Goal: Task Accomplishment & Management: Complete application form

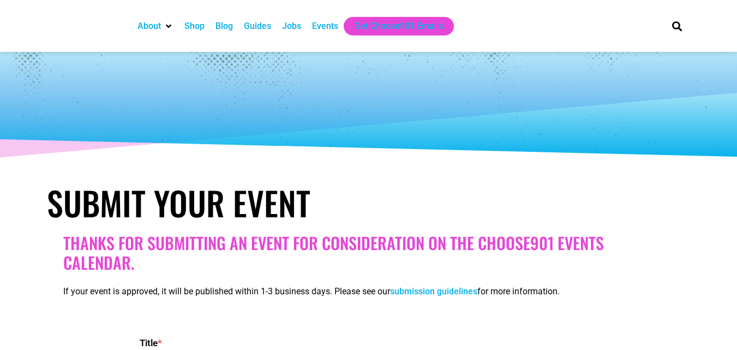
select select
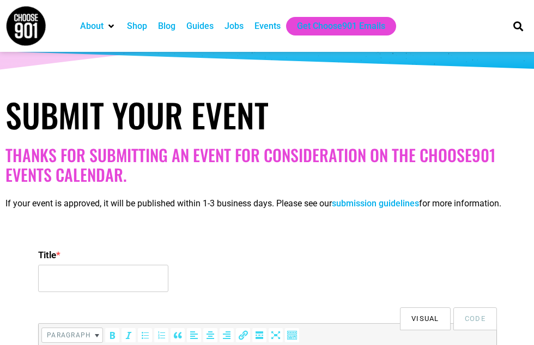
scroll to position [218, 0]
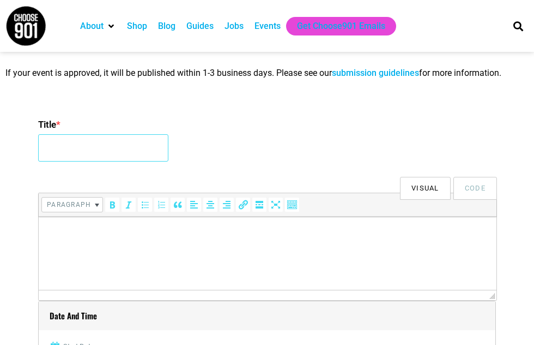
click at [113, 157] on input "Title *" at bounding box center [103, 147] width 130 height 27
type input "2nd Global Summit on Materials Science and Nanoscience"
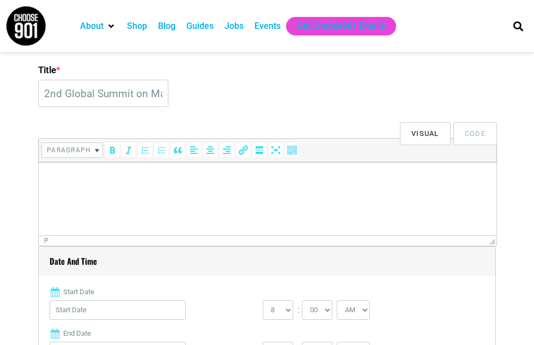
click at [122, 192] on html at bounding box center [268, 177] width 458 height 31
click at [220, 184] on html at bounding box center [268, 177] width 458 height 31
paste body
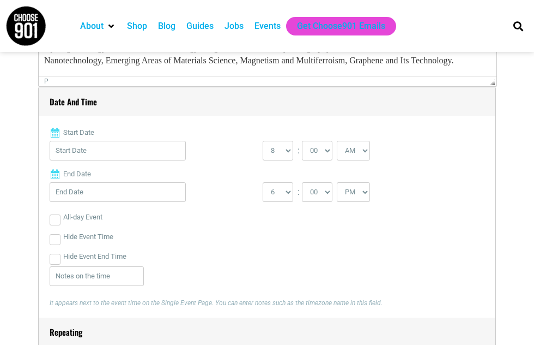
scroll to position [436, 0]
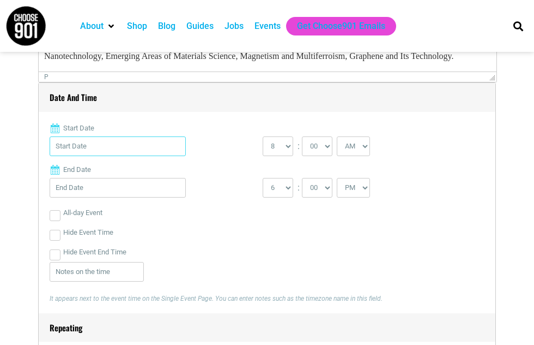
click at [116, 153] on input "Start Date" at bounding box center [118, 146] width 136 height 20
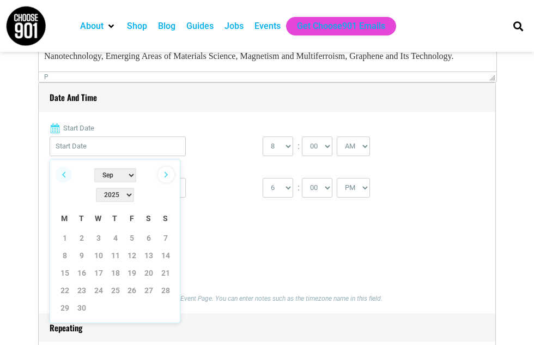
click at [166, 176] on link "Next" at bounding box center [166, 174] width 16 height 16
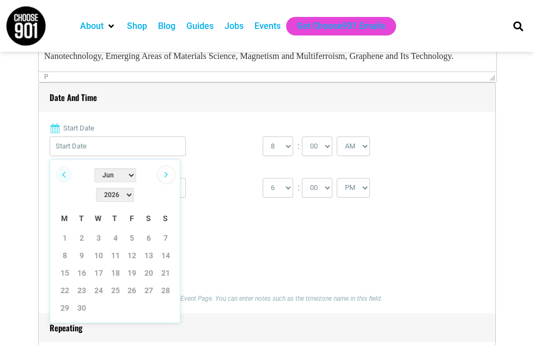
click at [168, 169] on link "Next" at bounding box center [166, 174] width 16 height 16
click at [62, 282] on link "20" at bounding box center [65, 290] width 16 height 16
type input "[DATE]"
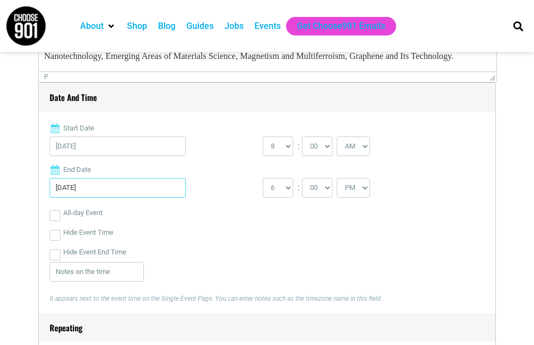
click at [139, 184] on input "[DATE]" at bounding box center [118, 188] width 136 height 20
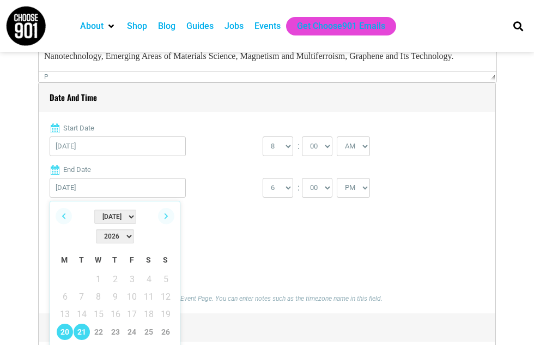
click at [82, 323] on link "21" at bounding box center [82, 331] width 16 height 16
type input "[DATE]"
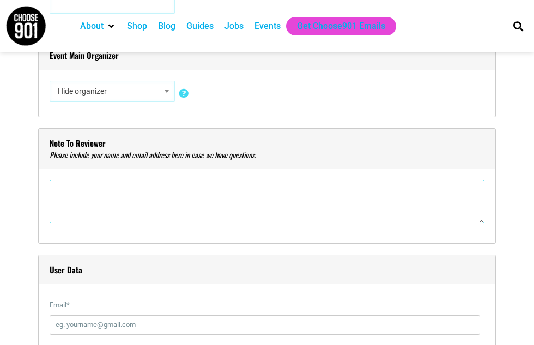
click at [146, 193] on textarea"] at bounding box center [267, 201] width 435 height 44
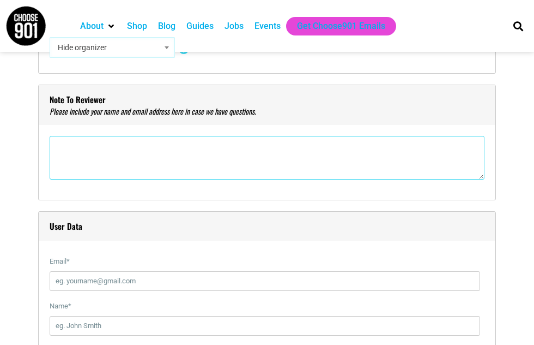
scroll to position [1145, 0]
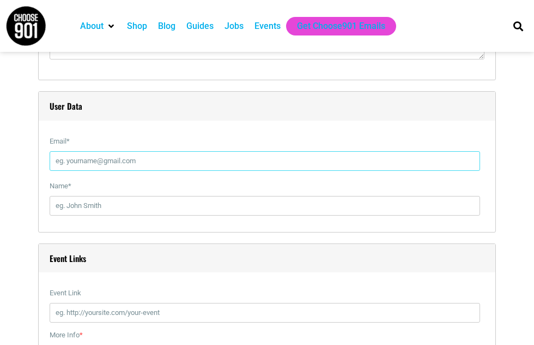
drag, startPoint x: 127, startPoint y: 160, endPoint x: 141, endPoint y: 170, distance: 16.9
click at [127, 160] on input "Email *" at bounding box center [265, 161] width 431 height 20
type input "[EMAIL_ADDRESS][DOMAIN_NAME]"
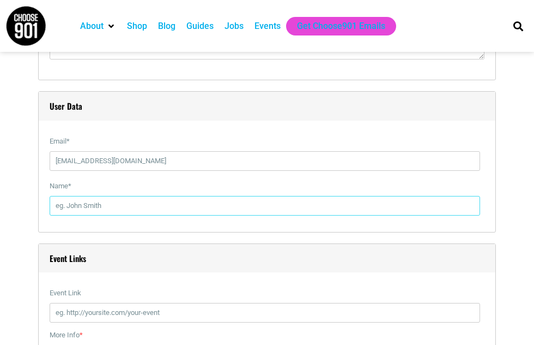
type input "[PERSON_NAME]"
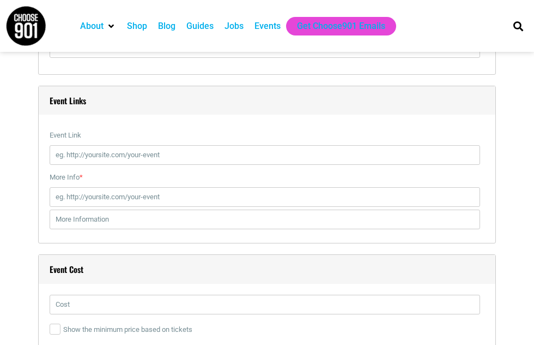
scroll to position [1309, 0]
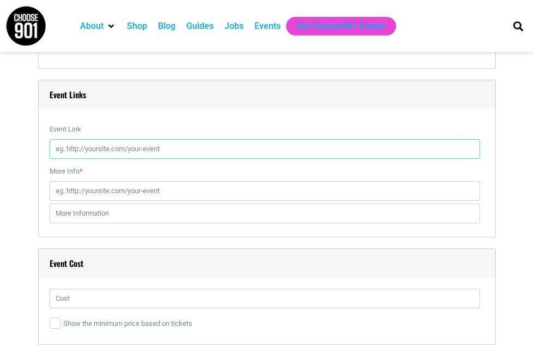
click at [137, 155] on input "Event Link" at bounding box center [265, 149] width 431 height 20
type input "[URL][DOMAIN_NAME]"
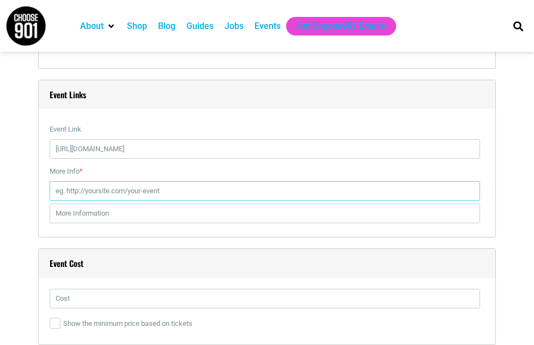
click at [146, 198] on input "More Info *" at bounding box center [265, 191] width 431 height 20
type input "[URL][DOMAIN_NAME]"
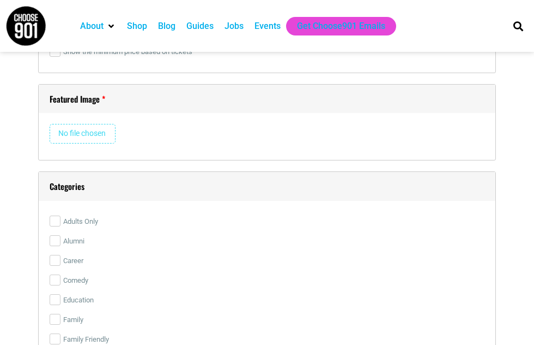
scroll to position [1581, 0]
click at [105, 134] on input "file" at bounding box center [83, 133] width 66 height 20
type input "C:\fakepath\MATERIALS2026(Research Connects) Logo.jpg"
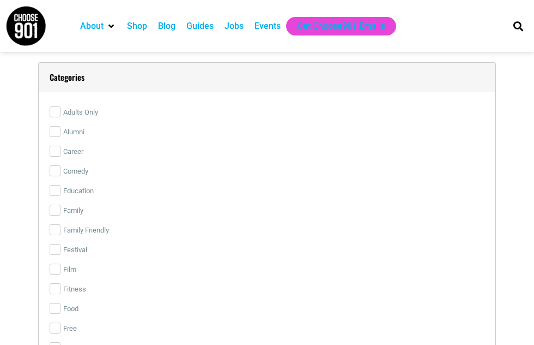
scroll to position [1690, 0]
click at [74, 189] on label "Education" at bounding box center [267, 190] width 435 height 20
click at [61, 189] on input "Education" at bounding box center [55, 189] width 11 height 11
checkbox input "true"
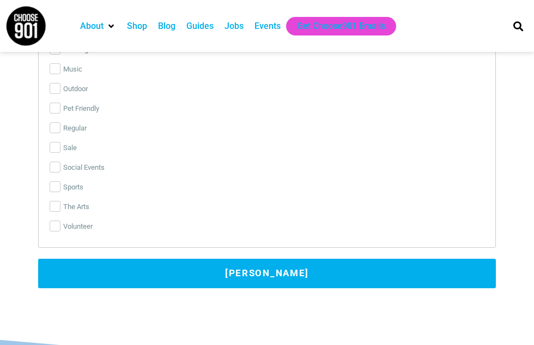
scroll to position [2591, 0]
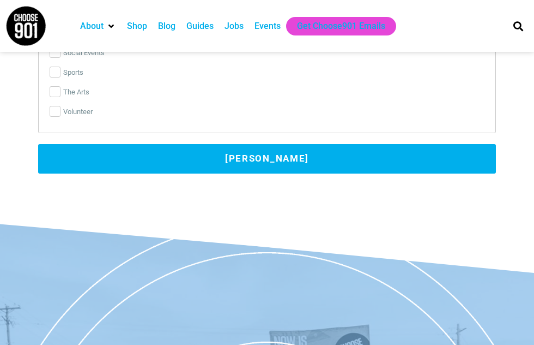
click at [260, 162] on button "[PERSON_NAME]" at bounding box center [267, 158] width 458 height 29
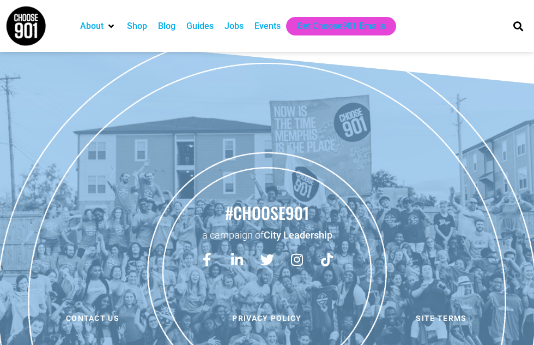
scroll to position [424, 0]
